Goal: Information Seeking & Learning: Understand process/instructions

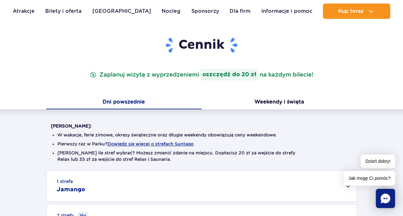
scroll to position [96, 0]
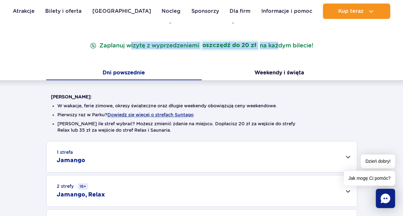
drag, startPoint x: 130, startPoint y: 44, endPoint x: 277, endPoint y: 45, distance: 146.7
click at [277, 45] on p "Zaplanuj wizytę z wyprzedzeniem i oszczędź do 20 zł na każdym bilecie!" at bounding box center [202, 46] width 226 height 12
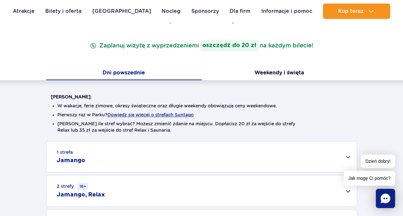
drag, startPoint x: 277, startPoint y: 45, endPoint x: 306, endPoint y: 44, distance: 29.2
click at [306, 44] on p "Zaplanuj wizytę z wyprzedzeniem i oszczędź do 20 zł na każdym bilecie!" at bounding box center [202, 46] width 226 height 12
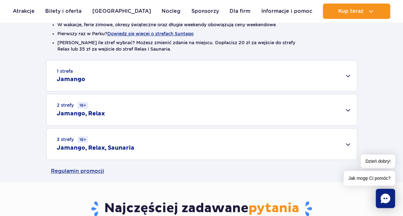
scroll to position [193, 0]
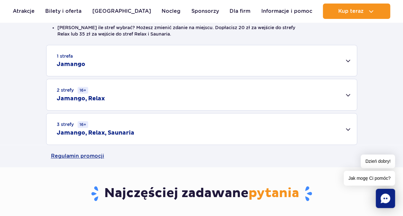
click at [161, 124] on div "3 strefy 16+ Jamango, Relax, Saunaria" at bounding box center [202, 129] width 311 height 31
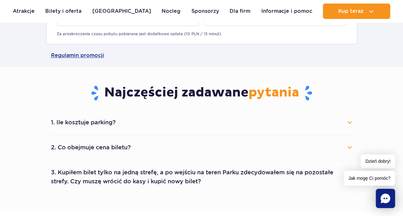
scroll to position [449, 0]
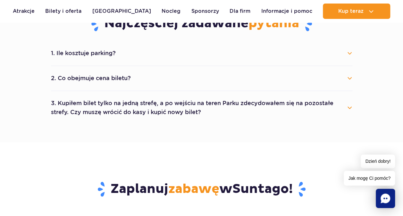
click at [103, 53] on button "1. Ile kosztuje parking?" at bounding box center [202, 53] width 302 height 14
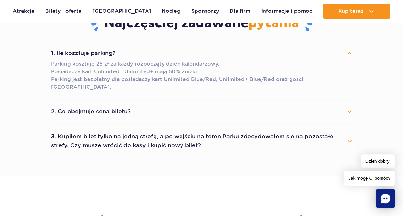
click at [103, 53] on button "1. Ile kosztuje parking?" at bounding box center [202, 53] width 302 height 14
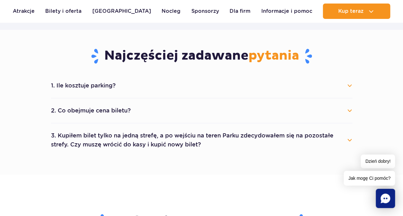
scroll to position [417, 0]
click at [118, 82] on button "1. Ile kosztuje parking?" at bounding box center [202, 85] width 302 height 14
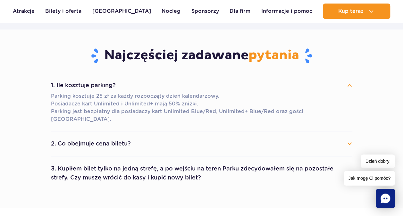
click at [118, 82] on button "1. Ile kosztuje parking?" at bounding box center [202, 85] width 302 height 14
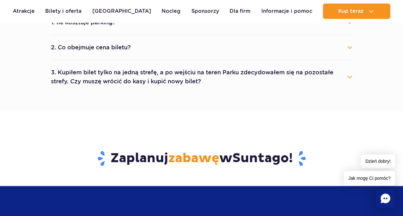
scroll to position [481, 0]
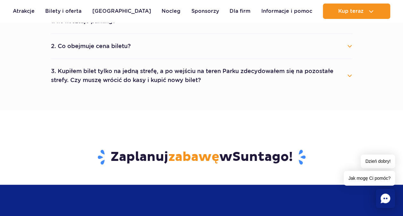
click at [128, 46] on button "2. Co obejmuje cena biletu?" at bounding box center [202, 46] width 302 height 14
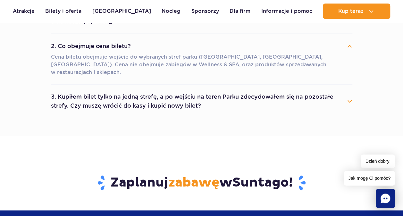
click at [128, 46] on button "2. Co obejmuje cena biletu?" at bounding box center [202, 46] width 302 height 14
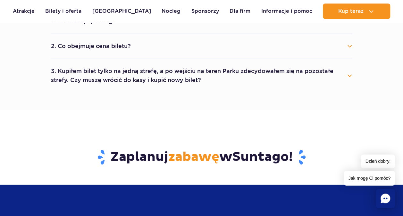
click at [124, 75] on button "3. Kupiłem bilet tylko na jedną strefę, a po wejściu na teren Parku zdecydowałe…" at bounding box center [202, 75] width 302 height 23
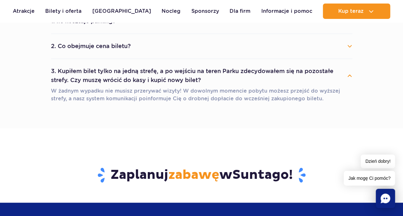
click at [124, 75] on button "3. Kupiłem bilet tylko na jedną strefę, a po wejściu na teren Parku zdecydowałe…" at bounding box center [202, 75] width 302 height 23
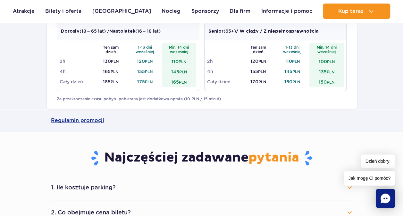
scroll to position [225, 0]
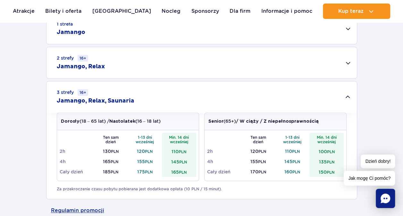
click at [124, 67] on div "2 strefy 16+ Jamango, Relax" at bounding box center [202, 62] width 311 height 31
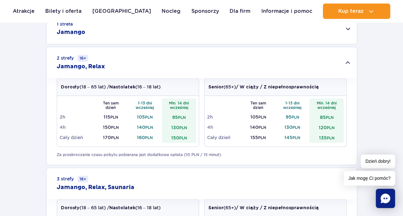
scroll to position [289, 0]
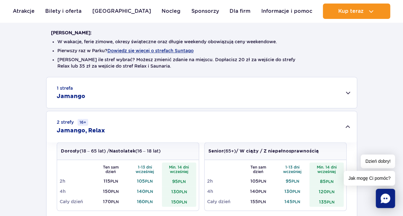
click at [157, 90] on div "1 strefa Jamango" at bounding box center [202, 92] width 311 height 31
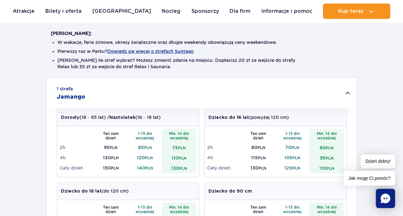
scroll to position [128, 0]
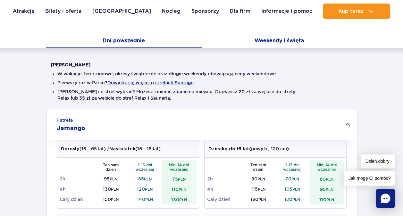
click at [270, 41] on button "Weekendy i święta" at bounding box center [280, 41] width 156 height 13
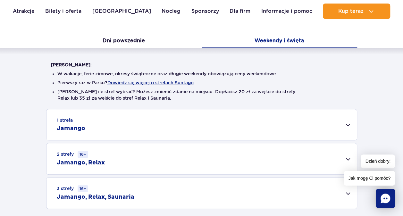
click at [153, 185] on div "3 strefy 16+ Jamango, Relax, Saunaria" at bounding box center [202, 193] width 311 height 31
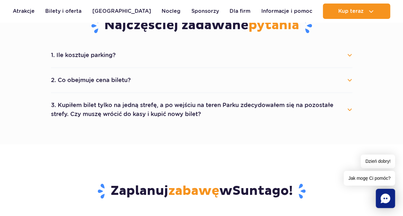
scroll to position [449, 0]
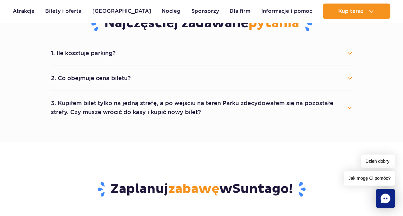
click at [193, 113] on button "3. Kupiłem bilet tylko na jedną strefę, a po wejściu na teren Parku zdecydowałe…" at bounding box center [202, 107] width 302 height 23
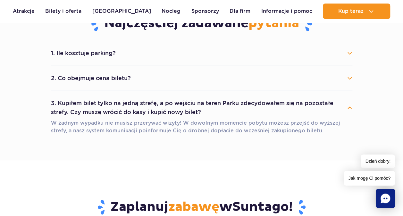
click at [193, 113] on button "3. Kupiłem bilet tylko na jedną strefę, a po wejściu na teren Parku zdecydowałe…" at bounding box center [202, 107] width 302 height 23
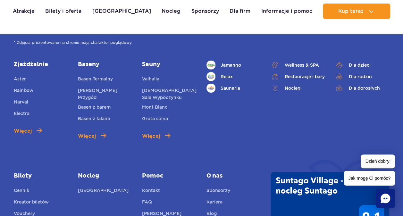
scroll to position [1027, 0]
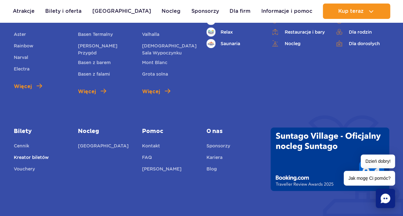
click at [45, 157] on link "Kreator biletów" at bounding box center [31, 158] width 35 height 9
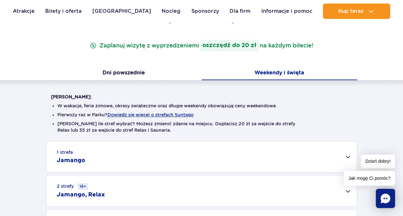
scroll to position [193, 0]
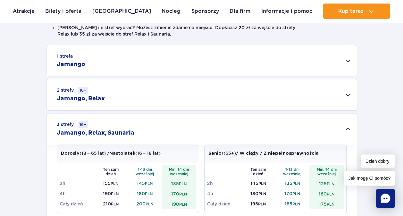
click at [150, 90] on div "2 strefy 16+ Jamango, Relax" at bounding box center [202, 94] width 311 height 31
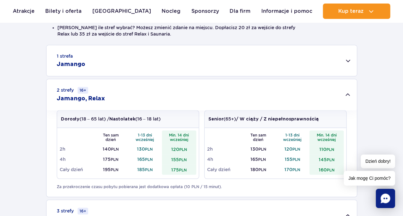
click at [150, 90] on div "2 strefy 16+ Jamango, Relax" at bounding box center [202, 94] width 311 height 31
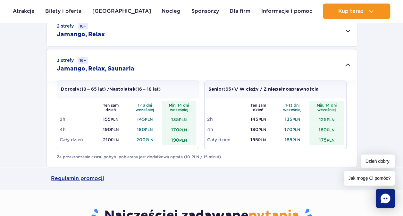
scroll to position [225, 0]
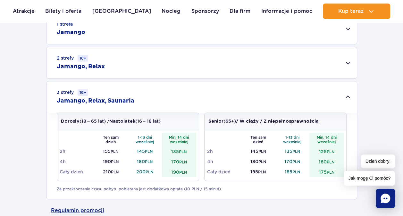
click at [172, 37] on div "1 strefa Jamango" at bounding box center [202, 28] width 311 height 31
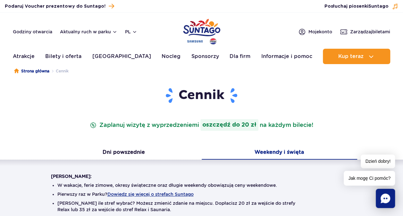
scroll to position [0, 0]
